Goal: Communication & Community: Ask a question

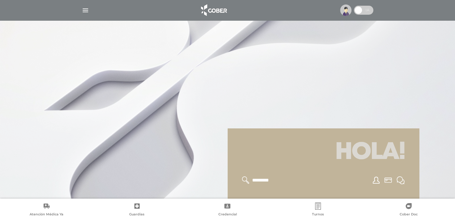
click at [342, 11] on img at bounding box center [345, 9] width 11 height 11
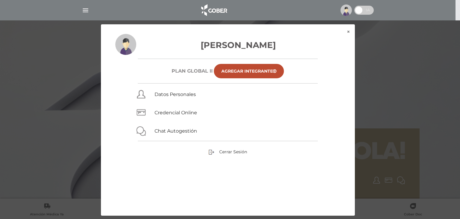
click at [390, 119] on div "× × Mendola Francisco Plan GLOBAL II Agregar Integrante Datos Personales Creden…" at bounding box center [229, 120] width 437 height 192
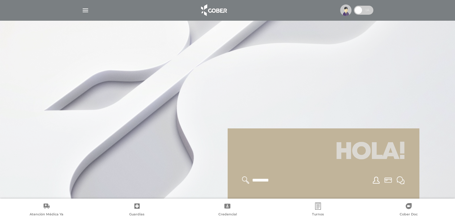
click at [86, 7] on img "button" at bounding box center [85, 10] width 7 height 7
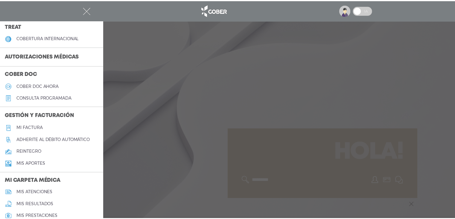
scroll to position [124, 0]
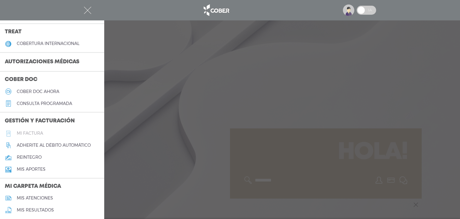
click at [32, 131] on h5 "Mi factura" at bounding box center [30, 133] width 26 height 5
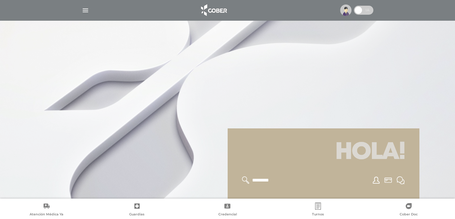
click at [84, 14] on div at bounding box center [228, 10] width 307 height 14
click at [81, 6] on div at bounding box center [228, 10] width 307 height 14
click at [86, 9] on img "button" at bounding box center [85, 10] width 7 height 7
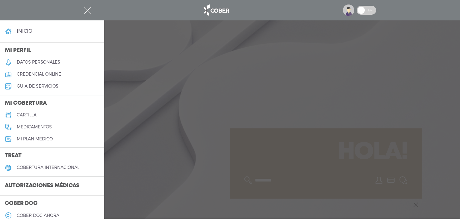
click at [186, 145] on div at bounding box center [230, 109] width 460 height 219
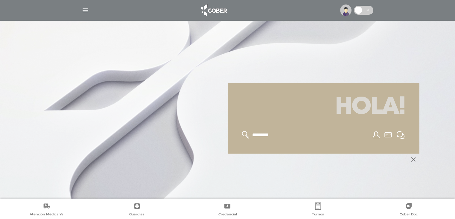
scroll to position [72, 0]
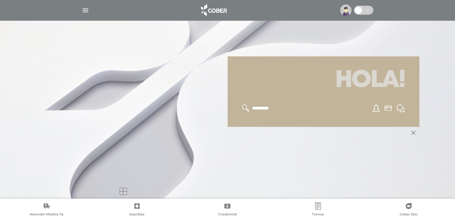
click at [258, 106] on input "text" at bounding box center [276, 108] width 49 height 8
type input "**********"
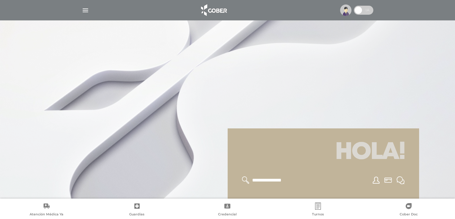
scroll to position [72, 0]
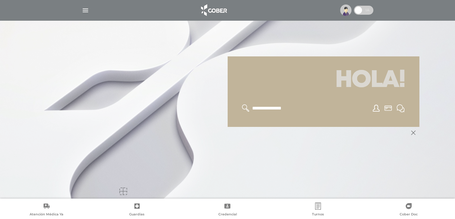
click at [413, 130] on icon at bounding box center [413, 132] width 4 height 4
click at [379, 109] on icon at bounding box center [376, 107] width 7 height 7
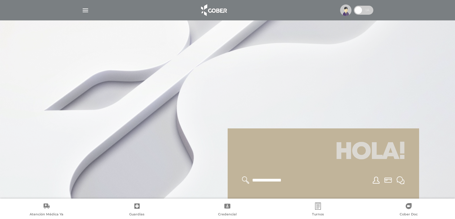
scroll to position [72, 0]
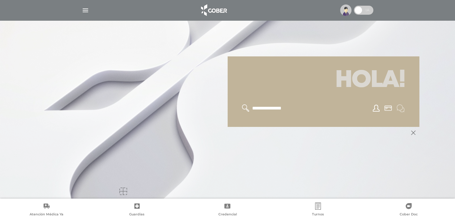
click at [401, 106] on icon at bounding box center [401, 108] width 8 height 8
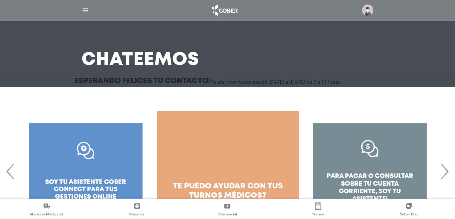
scroll to position [50, 0]
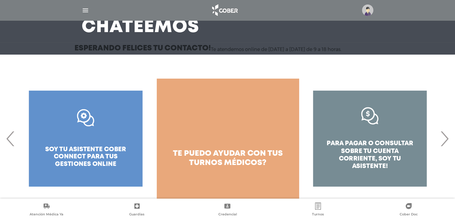
click at [442, 137] on span "›" at bounding box center [445, 138] width 12 height 32
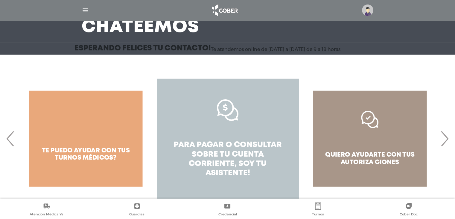
click at [228, 137] on link "para pagar o consultar sobre tu cuenta corriente, soy tu asistente!" at bounding box center [228, 138] width 142 height 120
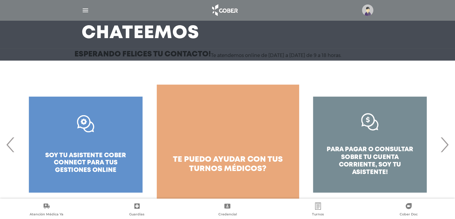
scroll to position [50, 0]
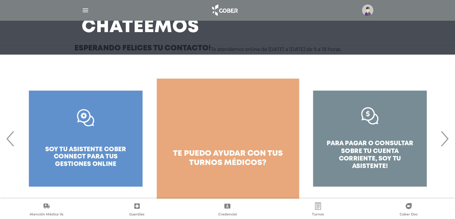
click at [451, 140] on div "para pagar o consultar sobre tu cuenta corriente, soy tu asistente!" at bounding box center [227, 138] width 455 height 120
click at [448, 141] on span "›" at bounding box center [445, 138] width 12 height 32
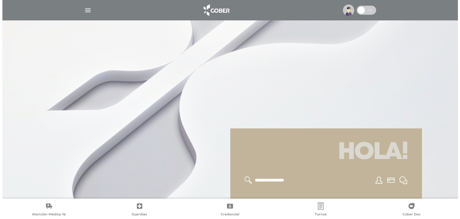
scroll to position [72, 0]
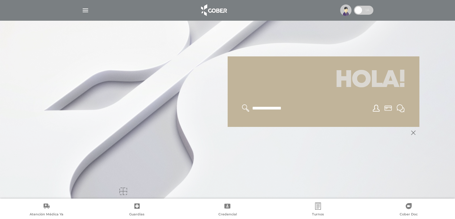
click at [84, 11] on img "button" at bounding box center [85, 10] width 7 height 7
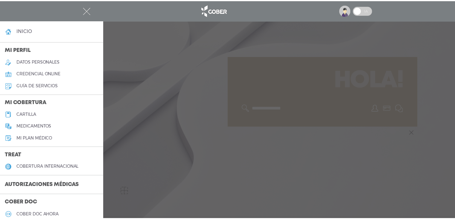
scroll to position [0, 0]
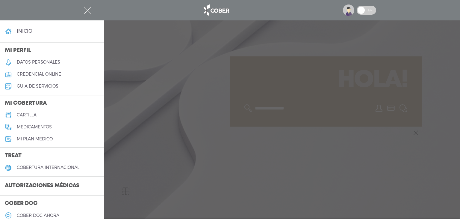
click at [225, 174] on div at bounding box center [230, 109] width 460 height 219
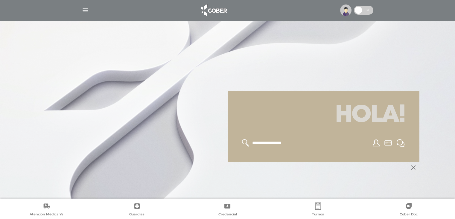
scroll to position [72, 0]
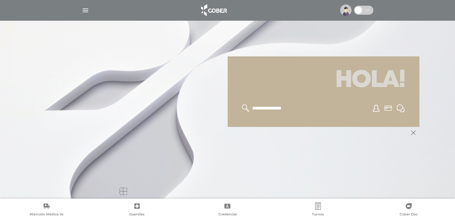
click at [285, 105] on input "**********" at bounding box center [276, 108] width 49 height 8
drag, startPoint x: 297, startPoint y: 108, endPoint x: 181, endPoint y: 117, distance: 116.5
click at [181, 117] on div "**********" at bounding box center [227, 27] width 383 height 198
click at [402, 109] on icon at bounding box center [401, 108] width 8 height 8
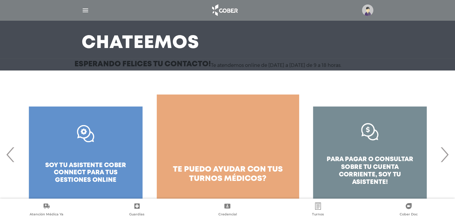
scroll to position [50, 0]
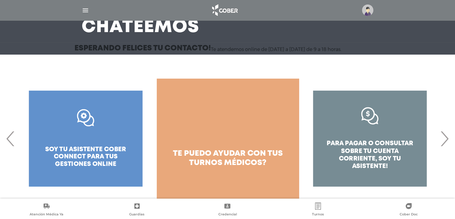
click at [369, 137] on div "para pagar o consultar sobre tu cuenta corriente, soy tu asistente!" at bounding box center [370, 138] width 142 height 120
click at [373, 151] on div "para pagar o consultar sobre tu cuenta corriente, soy tu asistente!" at bounding box center [370, 138] width 142 height 120
click at [374, 150] on div "para pagar o consultar sobre tu cuenta corriente, soy tu asistente!" at bounding box center [370, 138] width 142 height 120
click at [411, 210] on link "Cober Doc" at bounding box center [408, 209] width 91 height 15
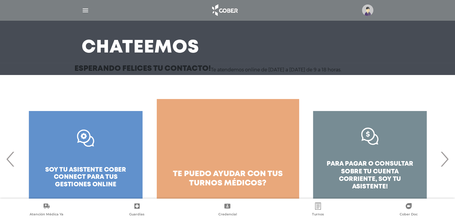
scroll to position [50, 0]
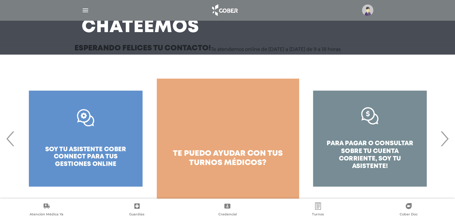
click at [364, 150] on div "para pagar o consultar sobre tu cuenta corriente, soy tu asistente!" at bounding box center [370, 138] width 142 height 120
click at [447, 138] on span "›" at bounding box center [445, 138] width 12 height 32
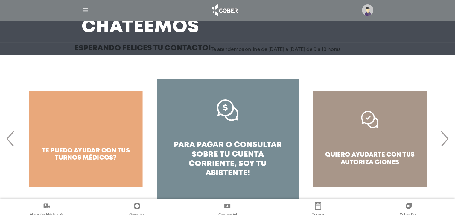
click at [445, 139] on span "›" at bounding box center [445, 138] width 12 height 32
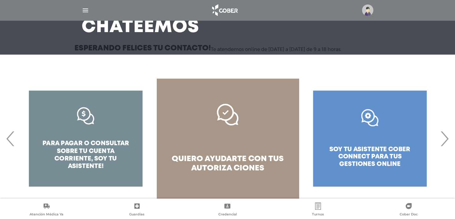
click at [445, 139] on span "›" at bounding box center [445, 138] width 12 height 32
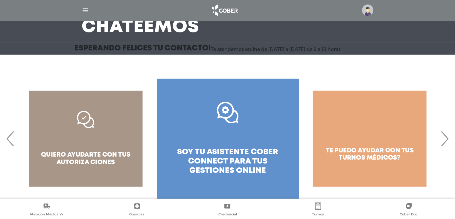
click at [445, 139] on span "›" at bounding box center [445, 138] width 12 height 32
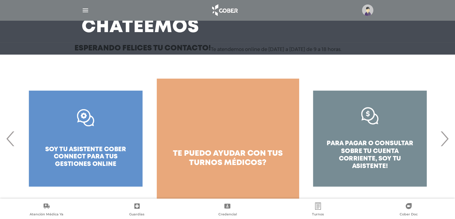
click at [77, 151] on div ".st0{fill:#FFFFFF;} soy tu asistente cober connect para tus gestiones online" at bounding box center [86, 138] width 142 height 120
drag, startPoint x: 82, startPoint y: 13, endPoint x: 77, endPoint y: 10, distance: 6.2
click at [82, 13] on img "button" at bounding box center [85, 10] width 7 height 7
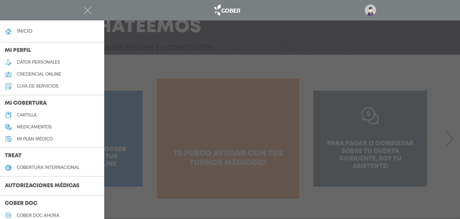
click at [19, 61] on h5 "datos personales" at bounding box center [38, 62] width 43 height 5
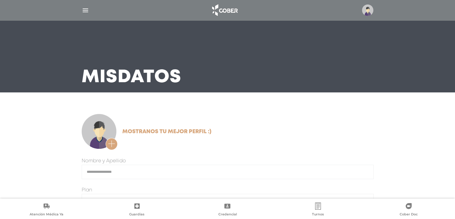
click at [78, 8] on div at bounding box center [228, 10] width 307 height 14
click at [87, 8] on img "button" at bounding box center [85, 10] width 7 height 7
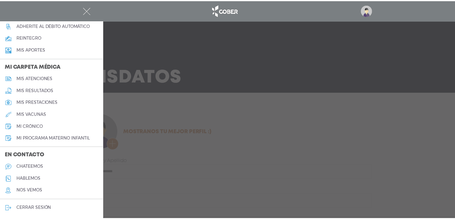
scroll to position [243, 0]
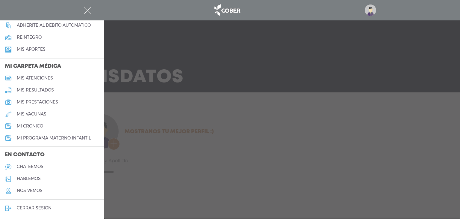
click at [40, 165] on h5 "chateemos" at bounding box center [30, 166] width 27 height 5
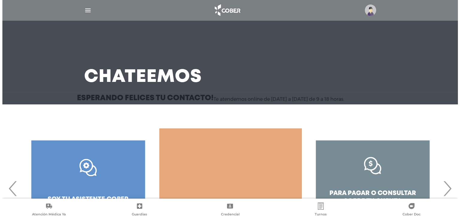
scroll to position [50, 0]
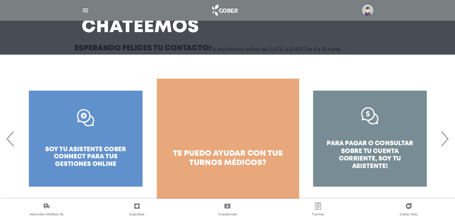
click at [352, 128] on div "para pagar o consultar sobre tu cuenta corriente, soy tu asistente!" at bounding box center [370, 138] width 142 height 120
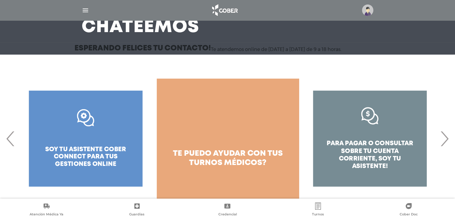
click at [414, 167] on div "para pagar o consultar sobre tu cuenta corriente, soy tu asistente!" at bounding box center [370, 138] width 142 height 120
click at [380, 155] on div "para pagar o consultar sobre tu cuenta corriente, soy tu asistente!" at bounding box center [370, 138] width 142 height 120
click at [86, 9] on img "button" at bounding box center [85, 10] width 7 height 7
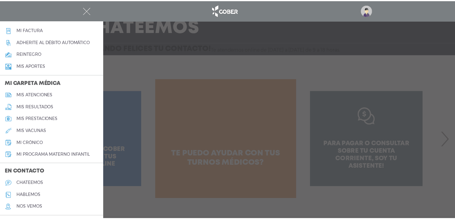
scroll to position [243, 0]
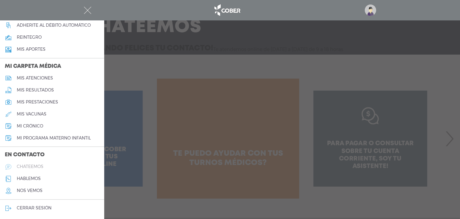
click at [34, 165] on h5 "chateemos" at bounding box center [30, 166] width 27 height 5
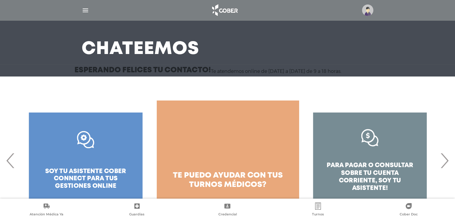
scroll to position [50, 0]
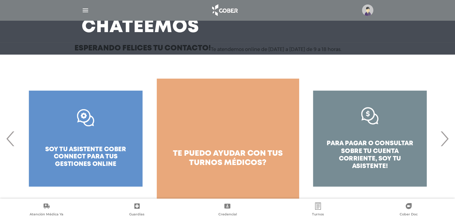
click at [84, 129] on div ".st0{fill:#FFFFFF;} soy tu asistente cober connect para tus gestiones online" at bounding box center [86, 138] width 142 height 120
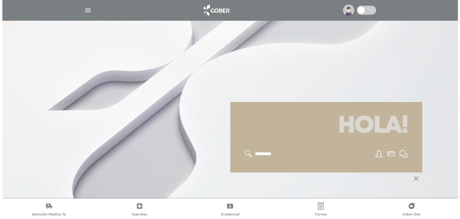
scroll to position [72, 0]
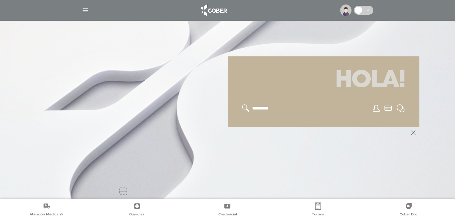
click at [87, 11] on img "button" at bounding box center [85, 10] width 7 height 7
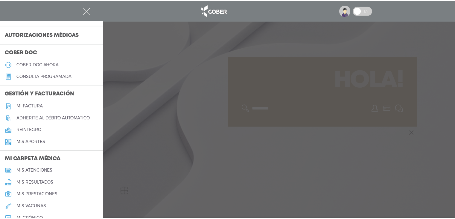
scroll to position [243, 0]
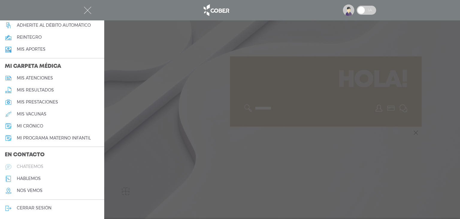
click at [43, 167] on link "chateemos" at bounding box center [52, 166] width 104 height 12
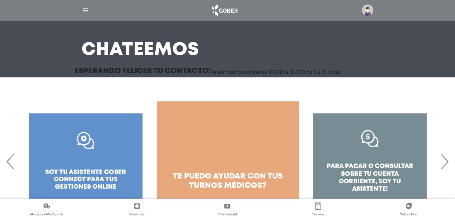
scroll to position [50, 0]
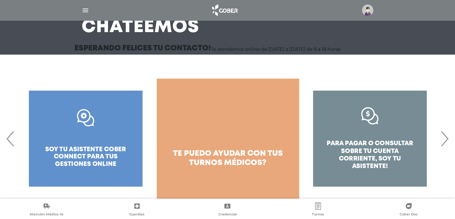
click at [388, 149] on div "para pagar o consultar sobre tu cuenta corriente, soy tu asistente!" at bounding box center [370, 138] width 142 height 120
click at [447, 142] on span "›" at bounding box center [445, 138] width 12 height 32
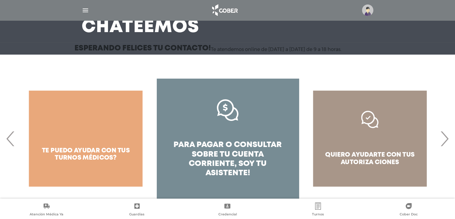
click at [226, 161] on span "pagar o consultar sobre tu cuenta corriente," at bounding box center [235, 154] width 93 height 26
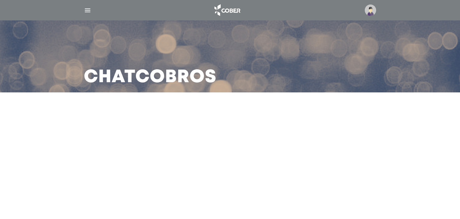
click at [146, 161] on main "Chat Cobros" at bounding box center [230, 109] width 460 height 219
click at [266, 133] on main "Chat Cobros" at bounding box center [230, 109] width 460 height 219
click at [90, 7] on img "button" at bounding box center [87, 10] width 7 height 7
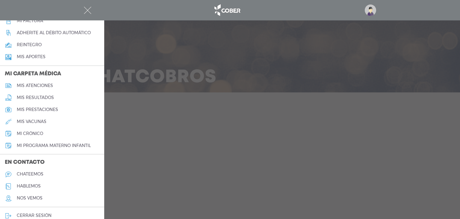
scroll to position [243, 0]
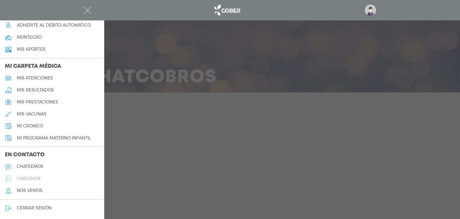
click at [28, 178] on h5 "hablemos" at bounding box center [29, 178] width 24 height 5
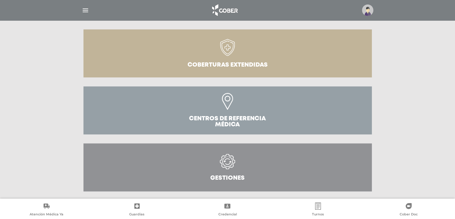
scroll to position [187, 0]
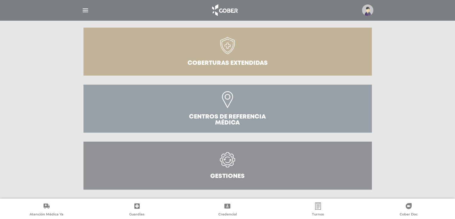
click at [220, 155] on icon at bounding box center [227, 159] width 15 height 15
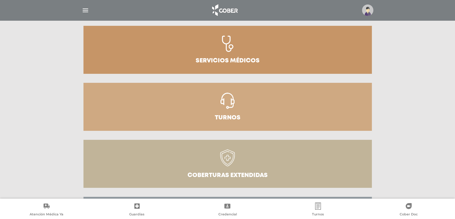
scroll to position [0, 0]
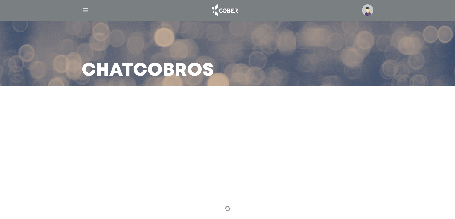
scroll to position [26, 0]
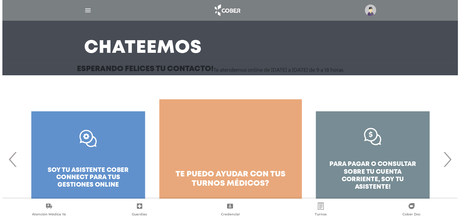
scroll to position [50, 0]
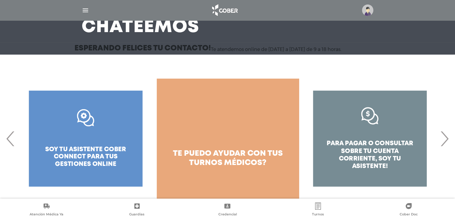
click at [445, 139] on span "›" at bounding box center [445, 138] width 12 height 32
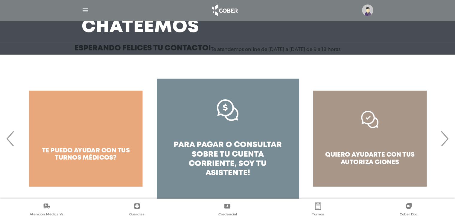
click at [445, 139] on span "›" at bounding box center [445, 138] width 12 height 32
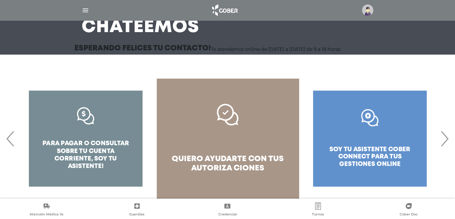
click at [109, 141] on div "para pagar o consultar sobre tu cuenta corriente, soy tu asistente!" at bounding box center [86, 138] width 142 height 120
click at [67, 130] on div "para pagar o consultar sobre tu cuenta corriente, soy tu asistente!" at bounding box center [86, 138] width 142 height 120
click at [86, 113] on div "para pagar o consultar sobre tu cuenta corriente, soy tu asistente!" at bounding box center [86, 138] width 142 height 120
click at [83, 9] on img "button" at bounding box center [85, 10] width 7 height 7
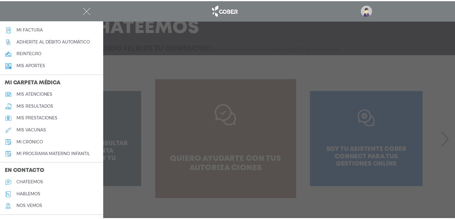
scroll to position [243, 0]
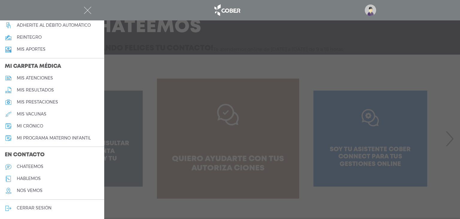
click at [37, 158] on h3 "En contacto" at bounding box center [52, 154] width 104 height 11
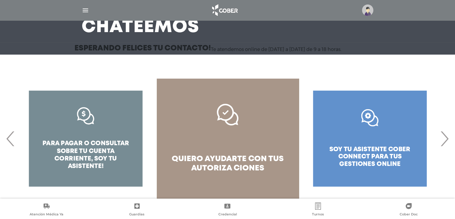
click at [89, 5] on div at bounding box center [228, 10] width 307 height 14
click at [83, 11] on img "button" at bounding box center [85, 10] width 7 height 7
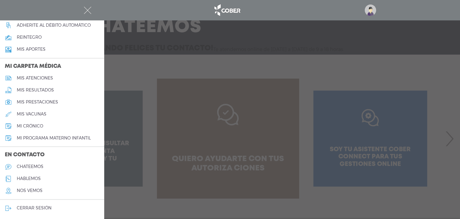
click at [31, 169] on h5 "chateemos" at bounding box center [30, 166] width 27 height 5
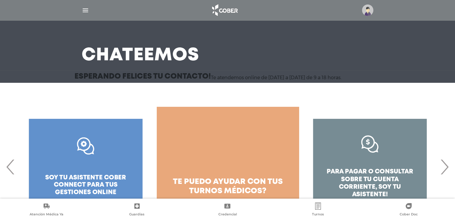
scroll to position [50, 0]
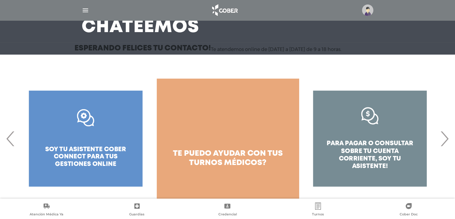
click at [371, 141] on div "para pagar o consultar sobre tu cuenta corriente, soy tu asistente!" at bounding box center [370, 138] width 142 height 120
click at [371, 140] on div "para pagar o consultar sobre tu cuenta corriente, soy tu asistente!" at bounding box center [370, 138] width 142 height 120
click at [373, 113] on div "para pagar o consultar sobre tu cuenta corriente, soy tu asistente!" at bounding box center [370, 138] width 142 height 120
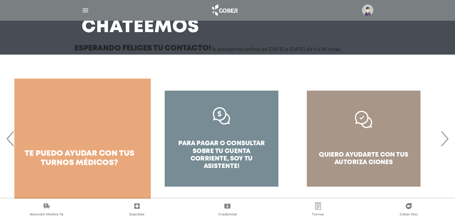
drag, startPoint x: 375, startPoint y: 127, endPoint x: 227, endPoint y: 150, distance: 150.2
click at [227, 150] on div "para pagar o consultar sobre tu cuenta corriente, soy tu asistente!" at bounding box center [222, 138] width 142 height 120
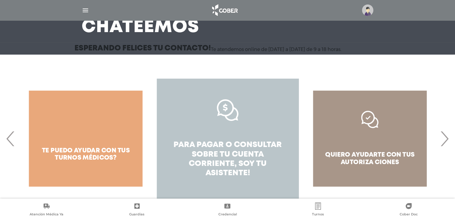
click at [228, 169] on span "soy tu asistente!" at bounding box center [236, 168] width 61 height 16
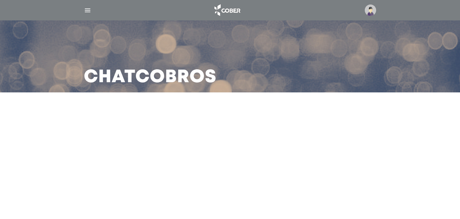
click at [149, 69] on h3 "Chat Cobros" at bounding box center [150, 77] width 133 height 16
click at [142, 76] on h3 "Chat Cobros" at bounding box center [150, 77] width 133 height 16
click at [371, 8] on img at bounding box center [370, 9] width 11 height 11
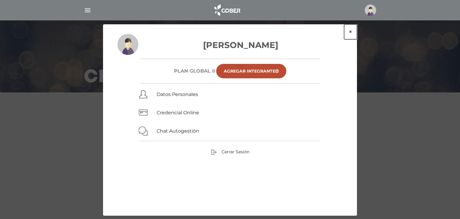
click at [351, 32] on button "×" at bounding box center [350, 31] width 13 height 15
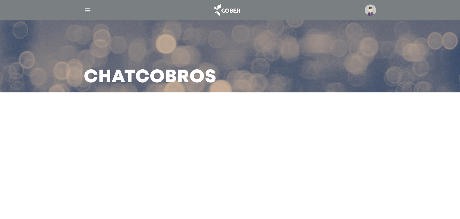
click at [368, 11] on img at bounding box center [370, 9] width 11 height 11
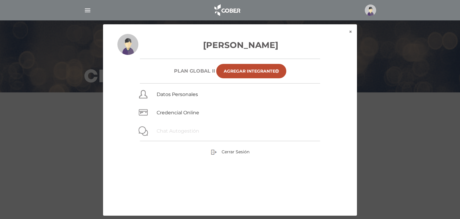
click at [172, 132] on link "Chat Autogestión" at bounding box center [178, 131] width 43 height 6
